Goal: Book appointment/travel/reservation

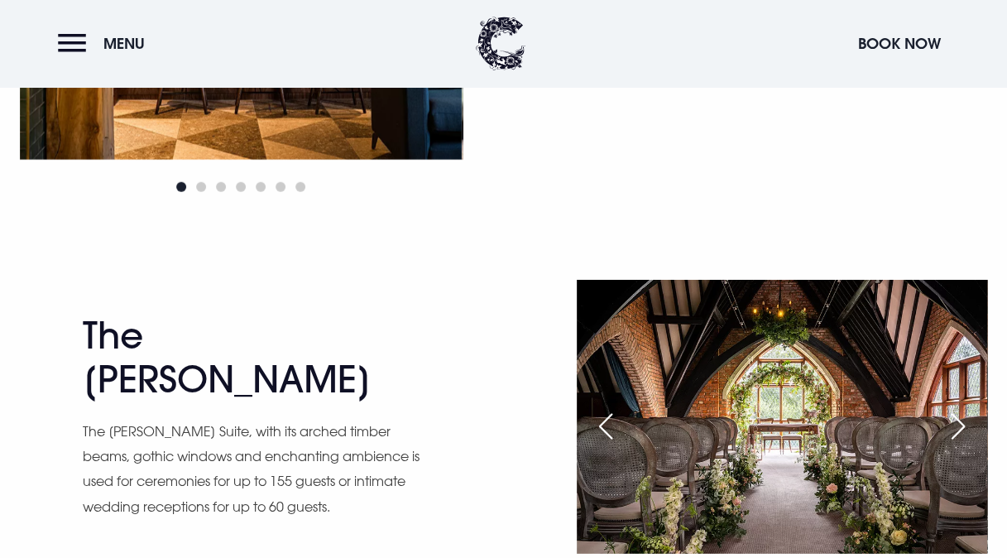
scroll to position [1986, 0]
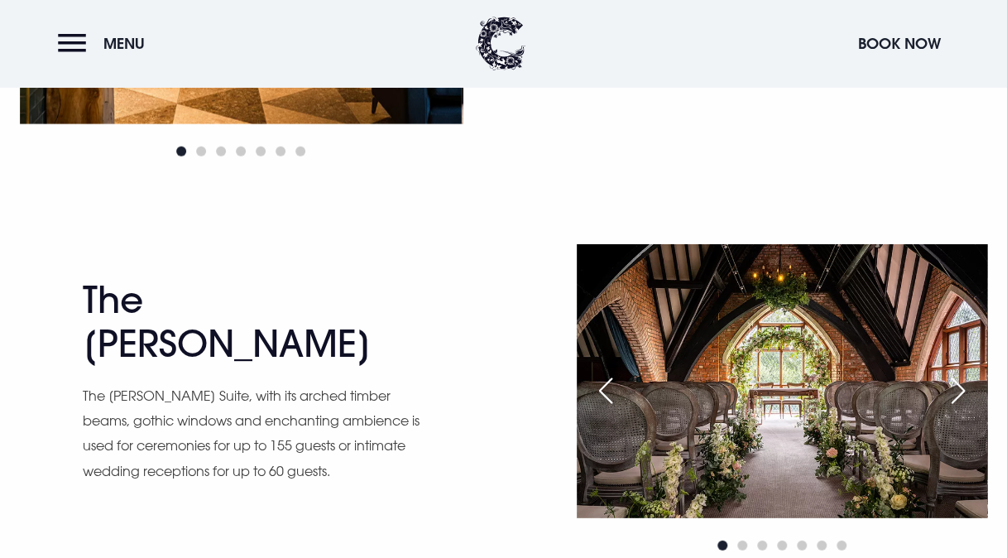
click at [957, 392] on div "Next slide" at bounding box center [958, 390] width 41 height 36
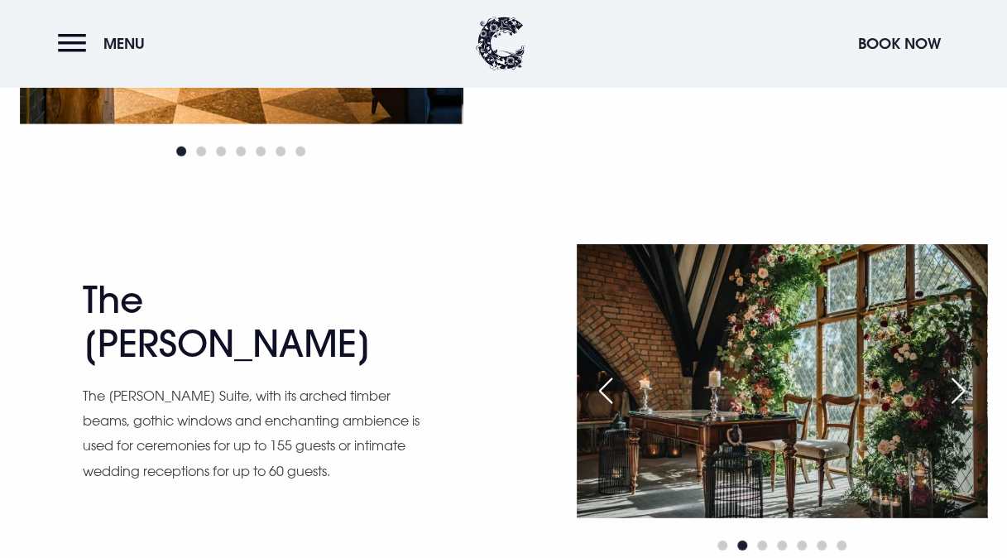
click at [958, 392] on div "Next slide" at bounding box center [958, 390] width 41 height 36
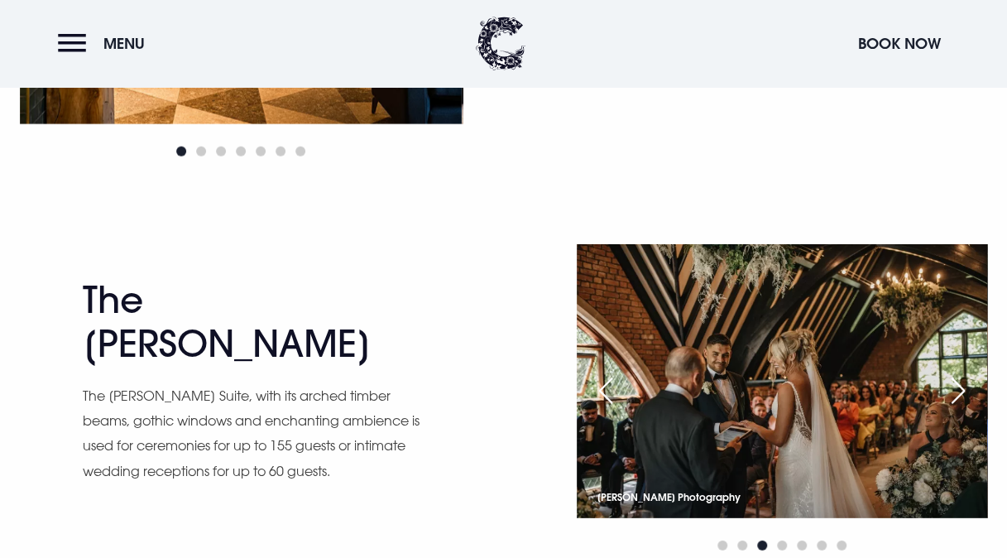
click at [967, 386] on div "Next slide" at bounding box center [958, 390] width 41 height 36
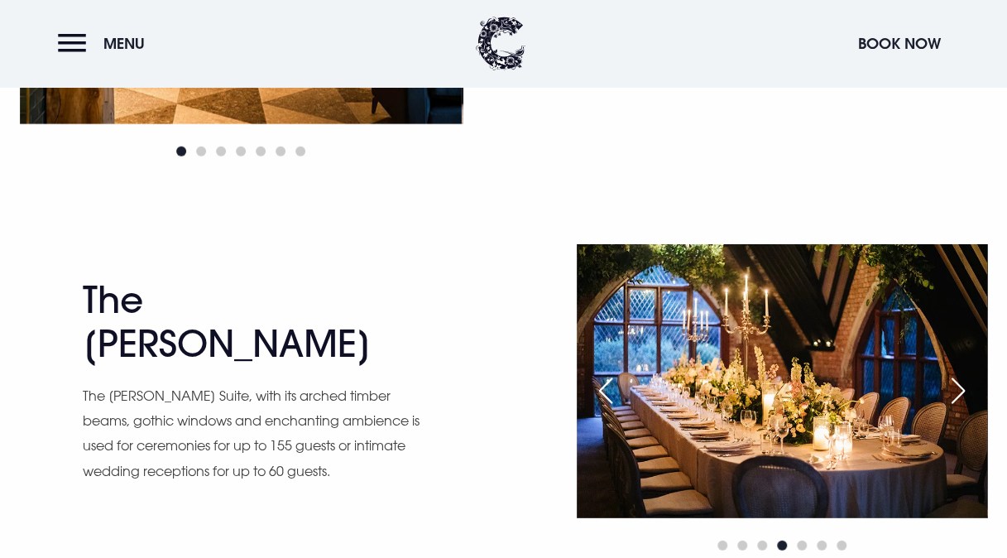
click at [967, 386] on div "Next slide" at bounding box center [958, 390] width 41 height 36
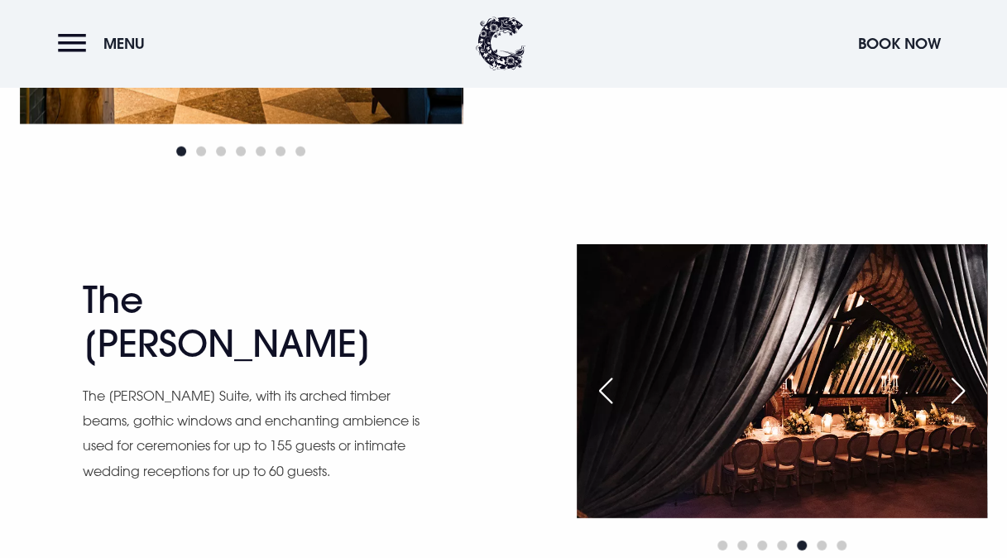
click at [964, 390] on div "Next slide" at bounding box center [958, 390] width 41 height 36
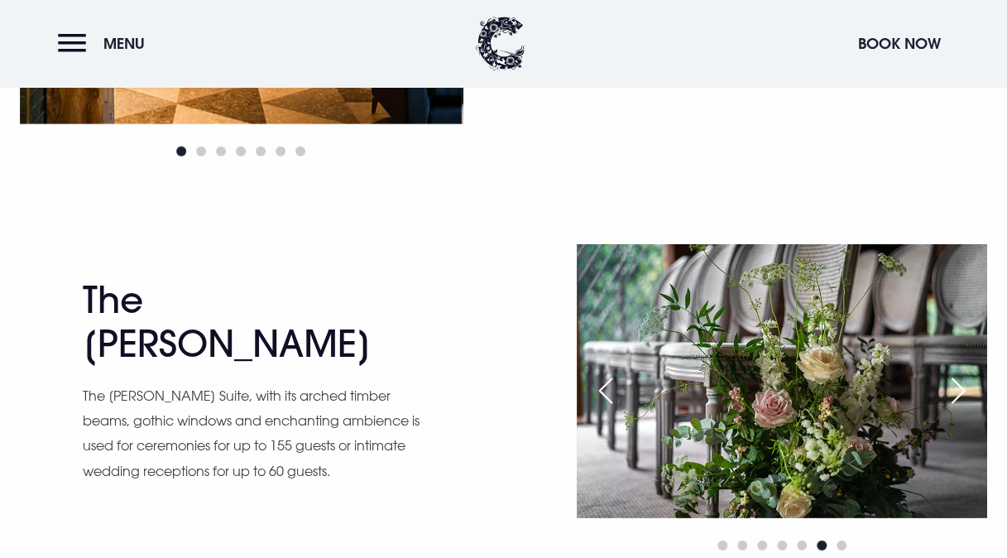
click at [964, 390] on div "Next slide" at bounding box center [958, 390] width 41 height 36
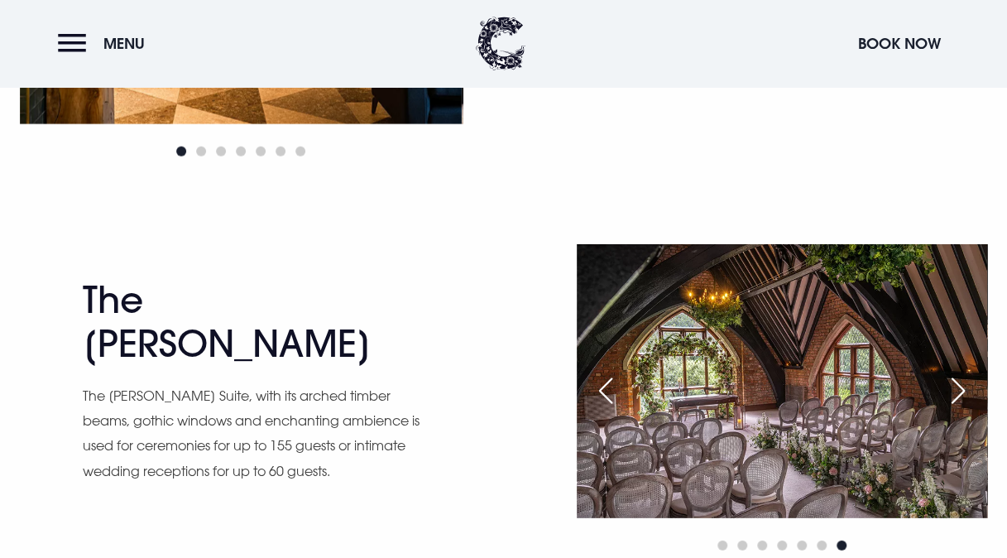
click at [964, 390] on div "Next slide" at bounding box center [958, 390] width 41 height 36
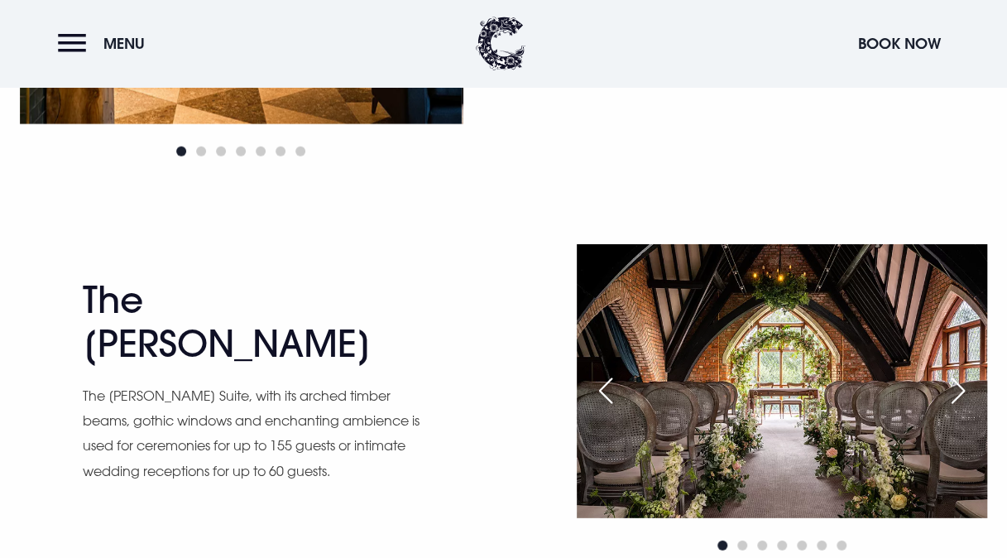
click at [964, 390] on div "Next slide" at bounding box center [958, 390] width 41 height 36
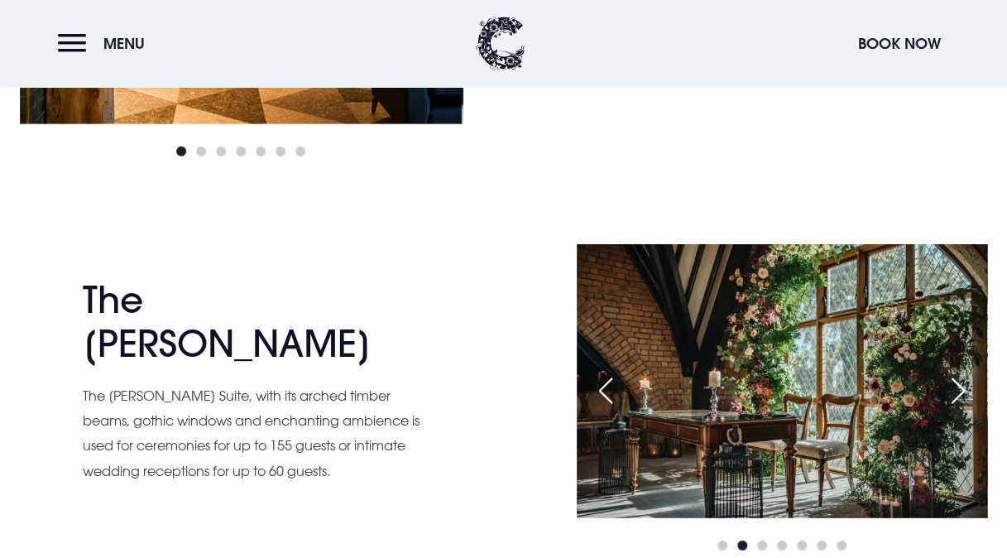
click at [967, 394] on div "Next slide" at bounding box center [958, 390] width 41 height 36
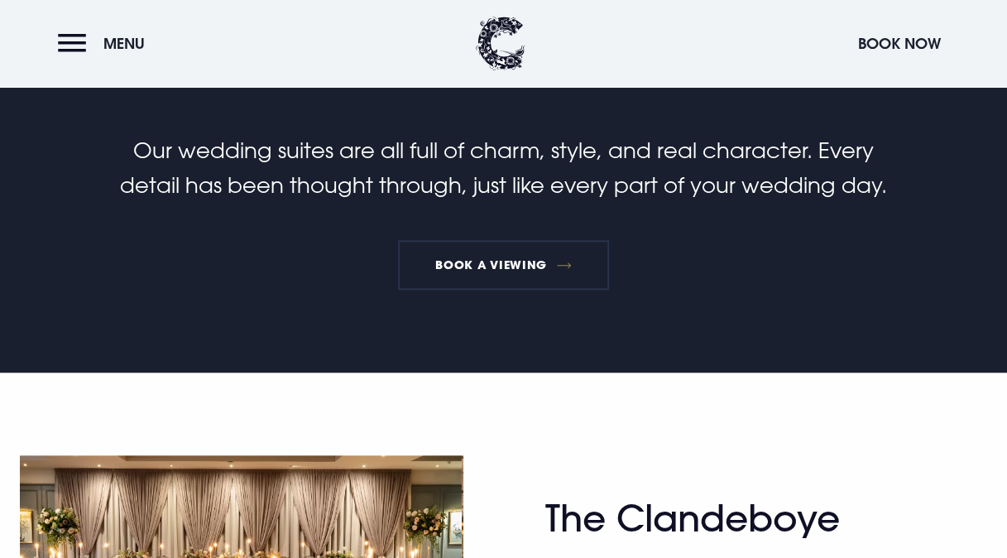
scroll to position [579, 0]
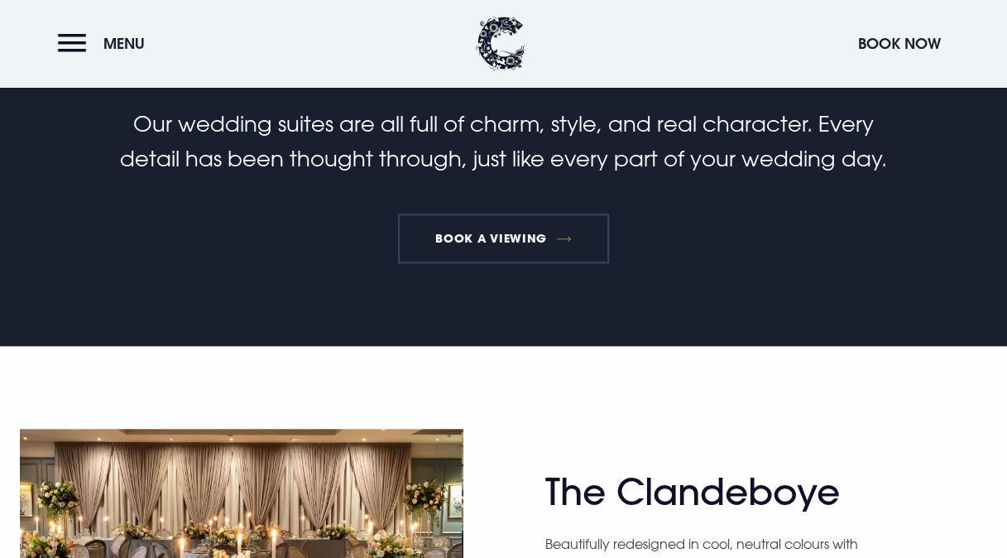
click at [530, 233] on link "Book a viewing" at bounding box center [504, 238] width 212 height 50
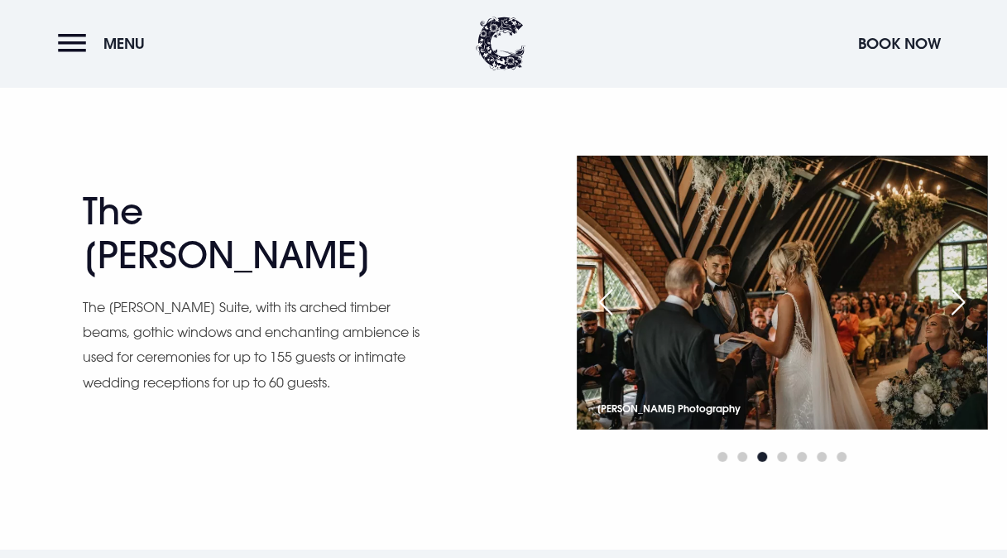
scroll to position [2063, 0]
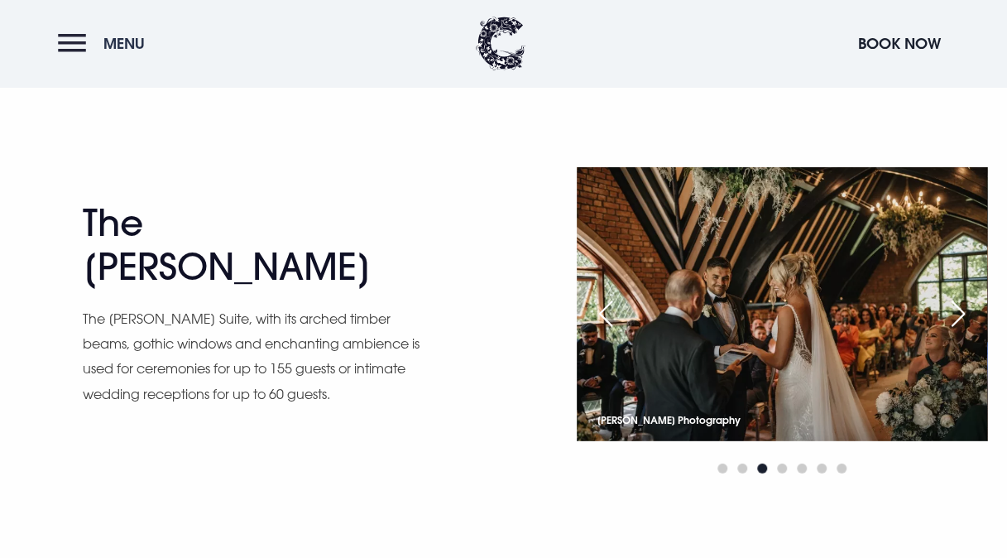
click at [74, 35] on button "Menu" at bounding box center [105, 44] width 95 height 36
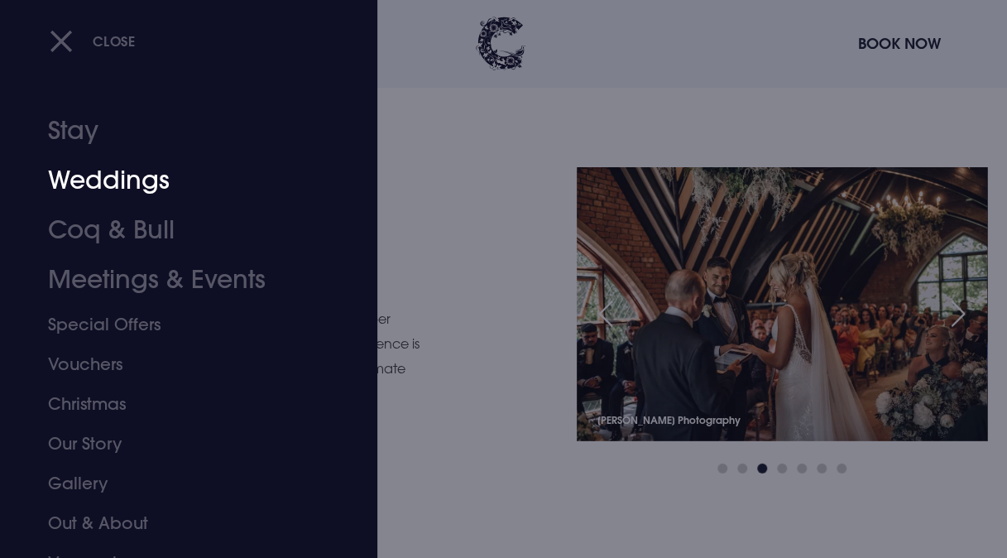
click at [132, 181] on link "Weddings" at bounding box center [177, 181] width 259 height 50
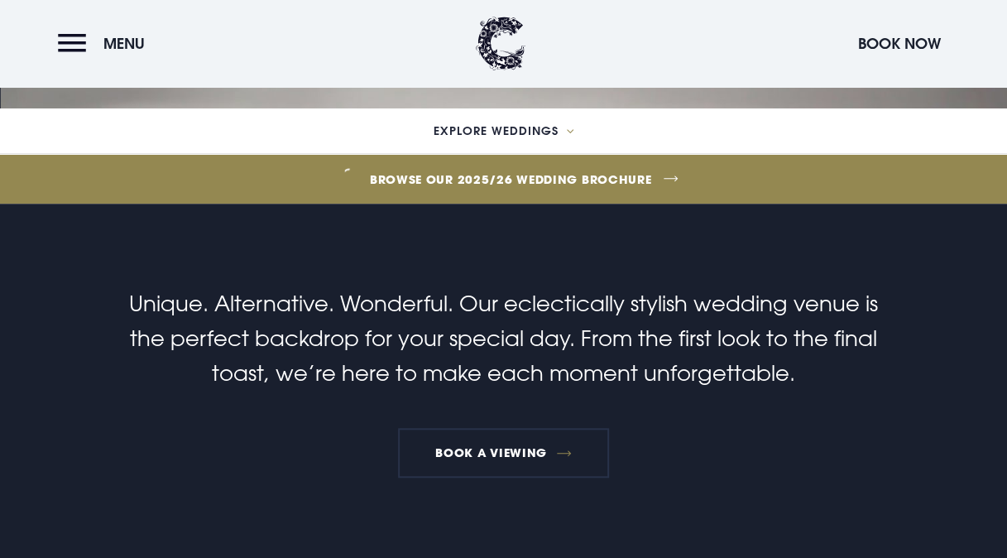
scroll to position [414, 0]
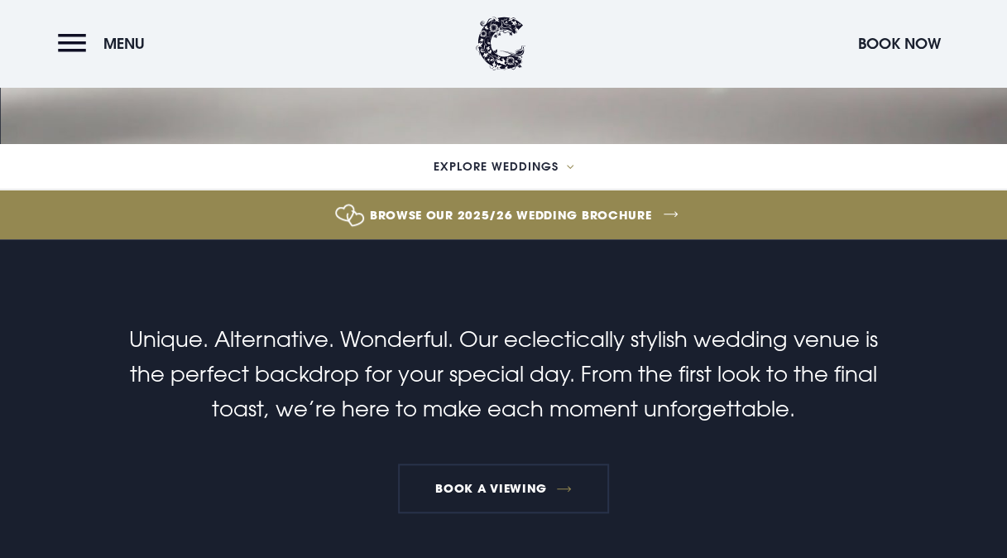
click at [554, 214] on link "Browse our 2025/26 wedding brochure" at bounding box center [511, 215] width 2296 height 62
